Goal: Transaction & Acquisition: Purchase product/service

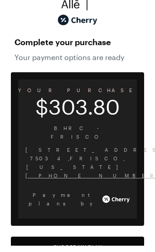
scroll to position [5, 0]
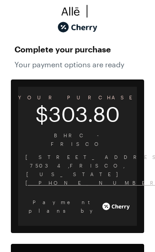
click at [97, 244] on button "Choose My Plan" at bounding box center [77, 254] width 133 height 20
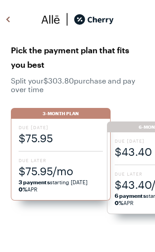
scroll to position [1035, 0]
click at [74, 170] on span "$75.95/mo" at bounding box center [61, 171] width 84 height 15
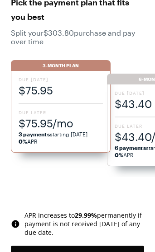
click at [94, 252] on button "Choose 3 -Month Plan" at bounding box center [77, 256] width 133 height 20
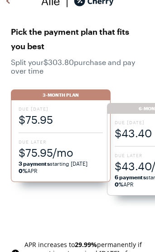
scroll to position [23, 0]
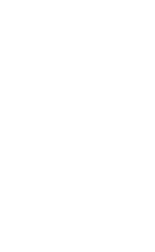
scroll to position [42, 0]
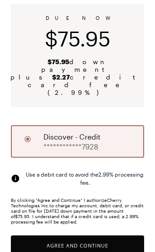
scroll to position [75, 0]
click at [113, 236] on button "Agree and Continue" at bounding box center [77, 246] width 133 height 20
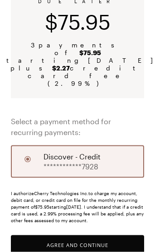
scroll to position [91, 0]
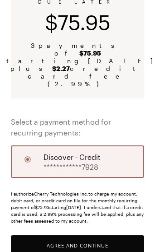
click at [106, 146] on div "**********" at bounding box center [77, 162] width 133 height 33
click at [107, 236] on button "Agree and Continue" at bounding box center [77, 246] width 133 height 20
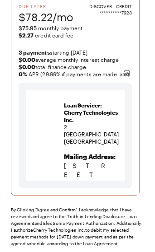
scroll to position [152, 0]
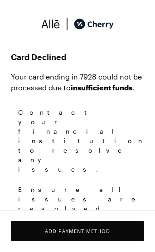
click at [89, 232] on button "Add Payment Method" at bounding box center [77, 231] width 133 height 20
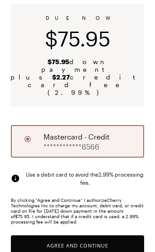
click at [117, 236] on button "Agree and Continue" at bounding box center [77, 246] width 133 height 20
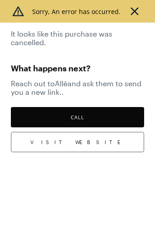
click at [133, 11] on img at bounding box center [135, 12] width 14 height 14
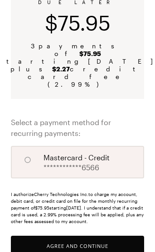
click at [28, 152] on input "A" at bounding box center [27, 159] width 15 height 15
radio input "true"
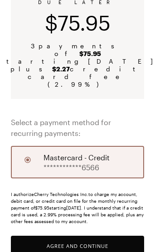
click at [111, 236] on button "Agree and Continue" at bounding box center [77, 246] width 133 height 20
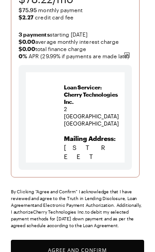
click at [107, 246] on button "Agree and Confirm" at bounding box center [77, 250] width 133 height 20
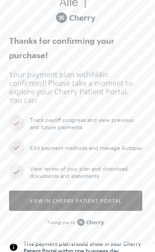
scroll to position [0, 2]
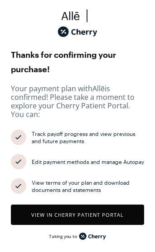
click at [125, 212] on button "View in Cherry patient portal" at bounding box center [77, 215] width 133 height 20
